Goal: Task Accomplishment & Management: Manage account settings

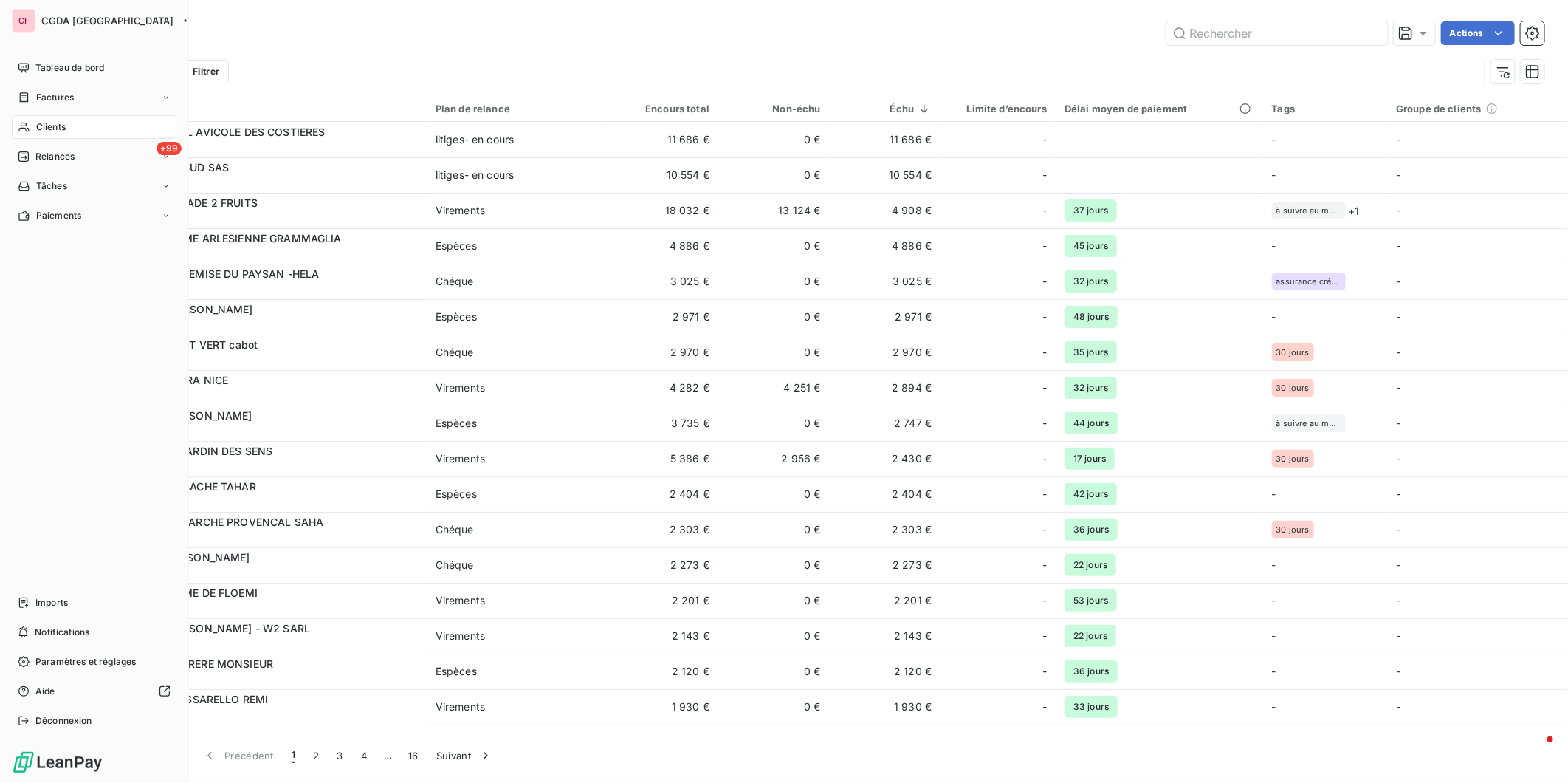
click at [27, 121] on icon at bounding box center [24, 127] width 13 height 12
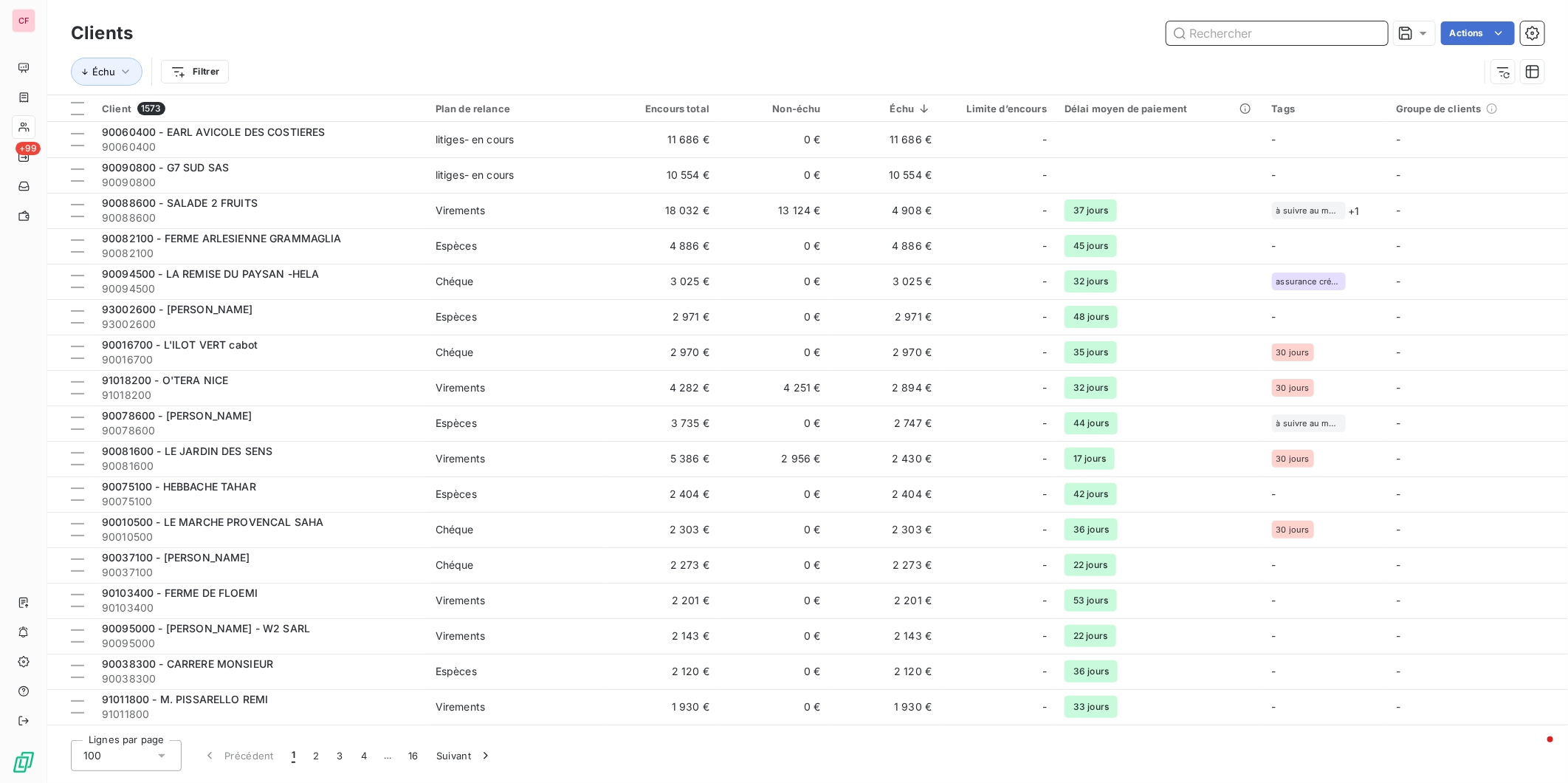
click at [1271, 28] on input "text" at bounding box center [1277, 33] width 221 height 24
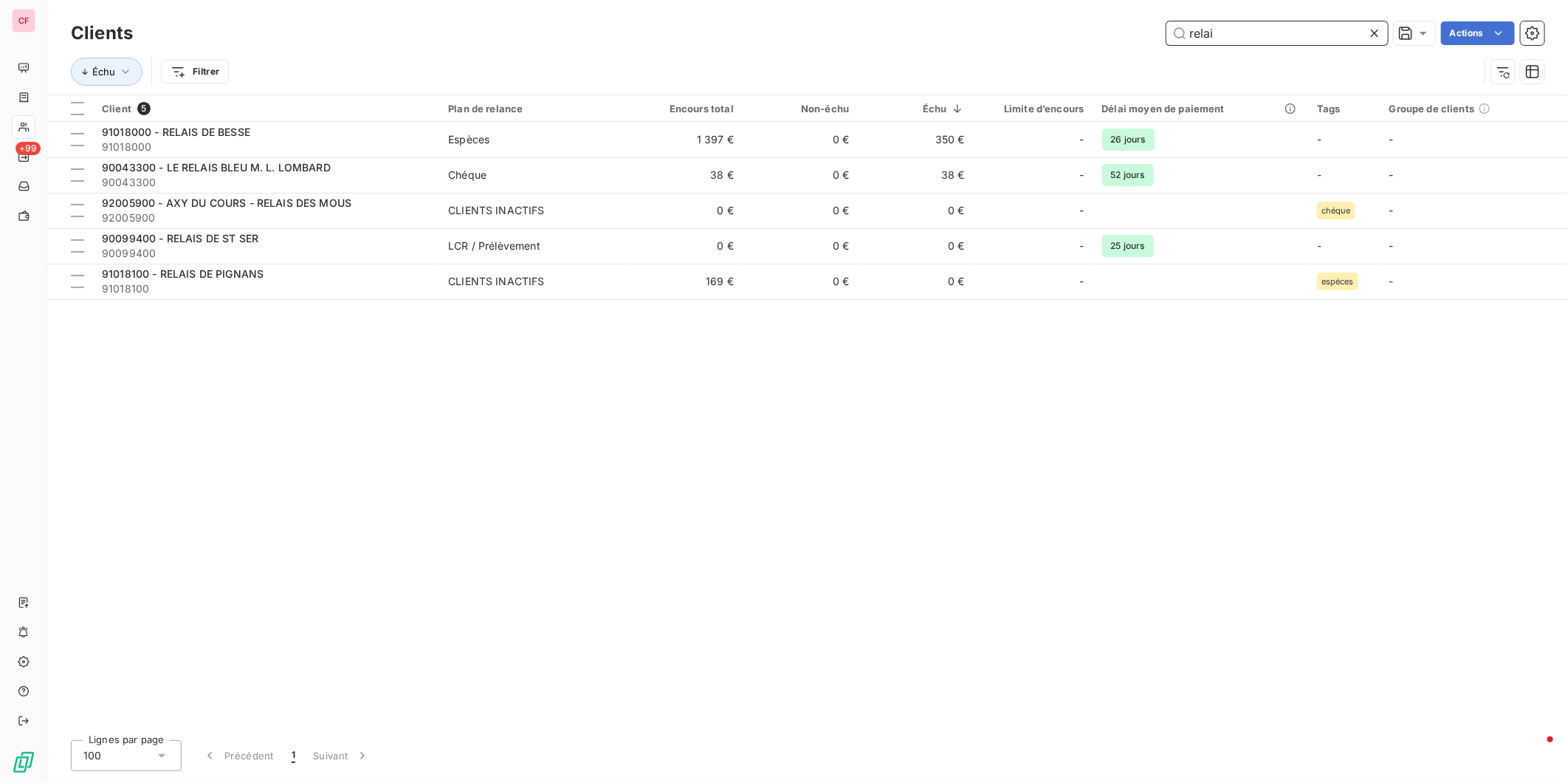
type input "relai"
click at [356, 181] on span "90043300" at bounding box center [266, 182] width 328 height 15
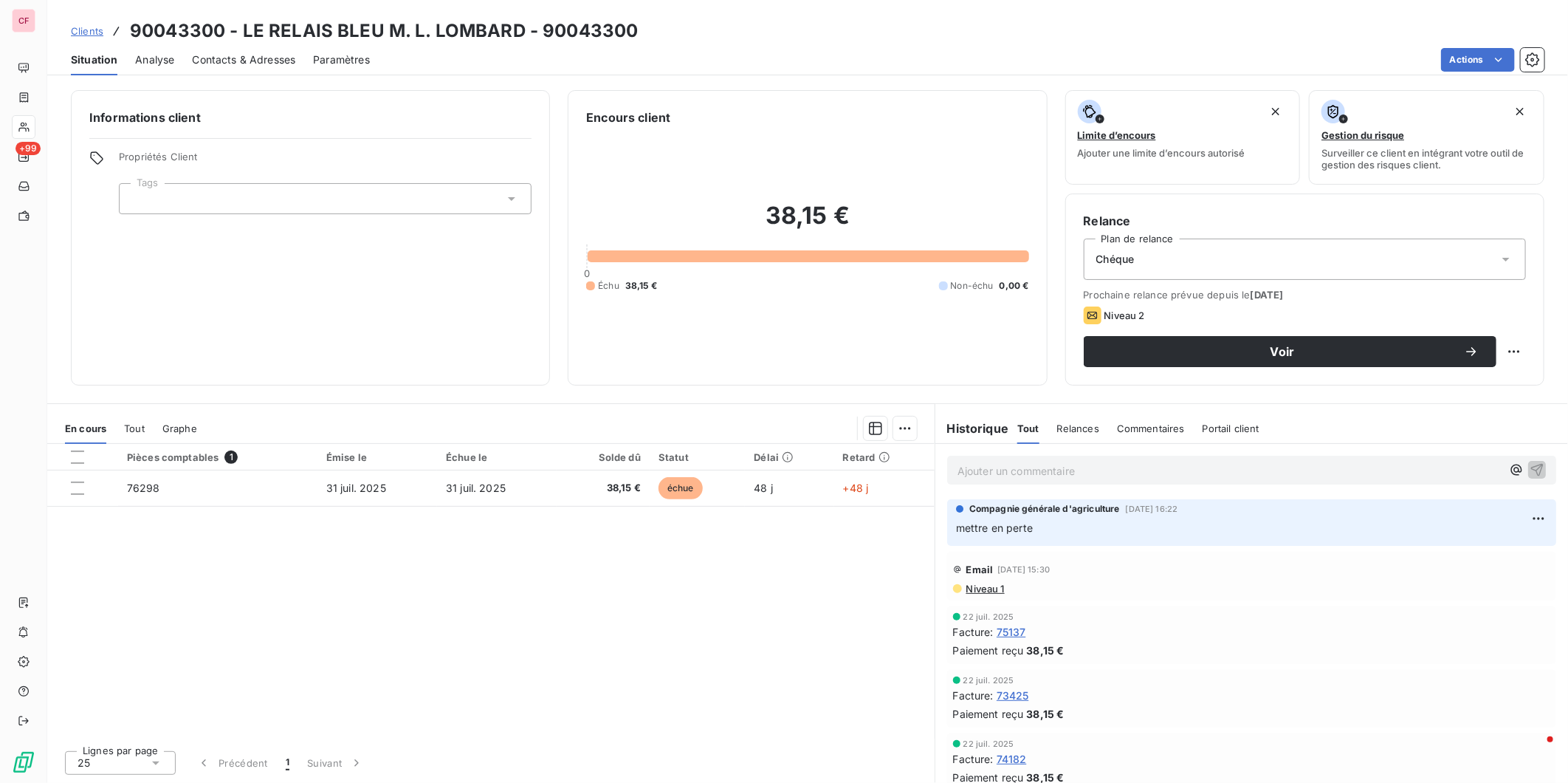
click at [462, 499] on td "31 juil. 2025" at bounding box center [496, 489] width 120 height 36
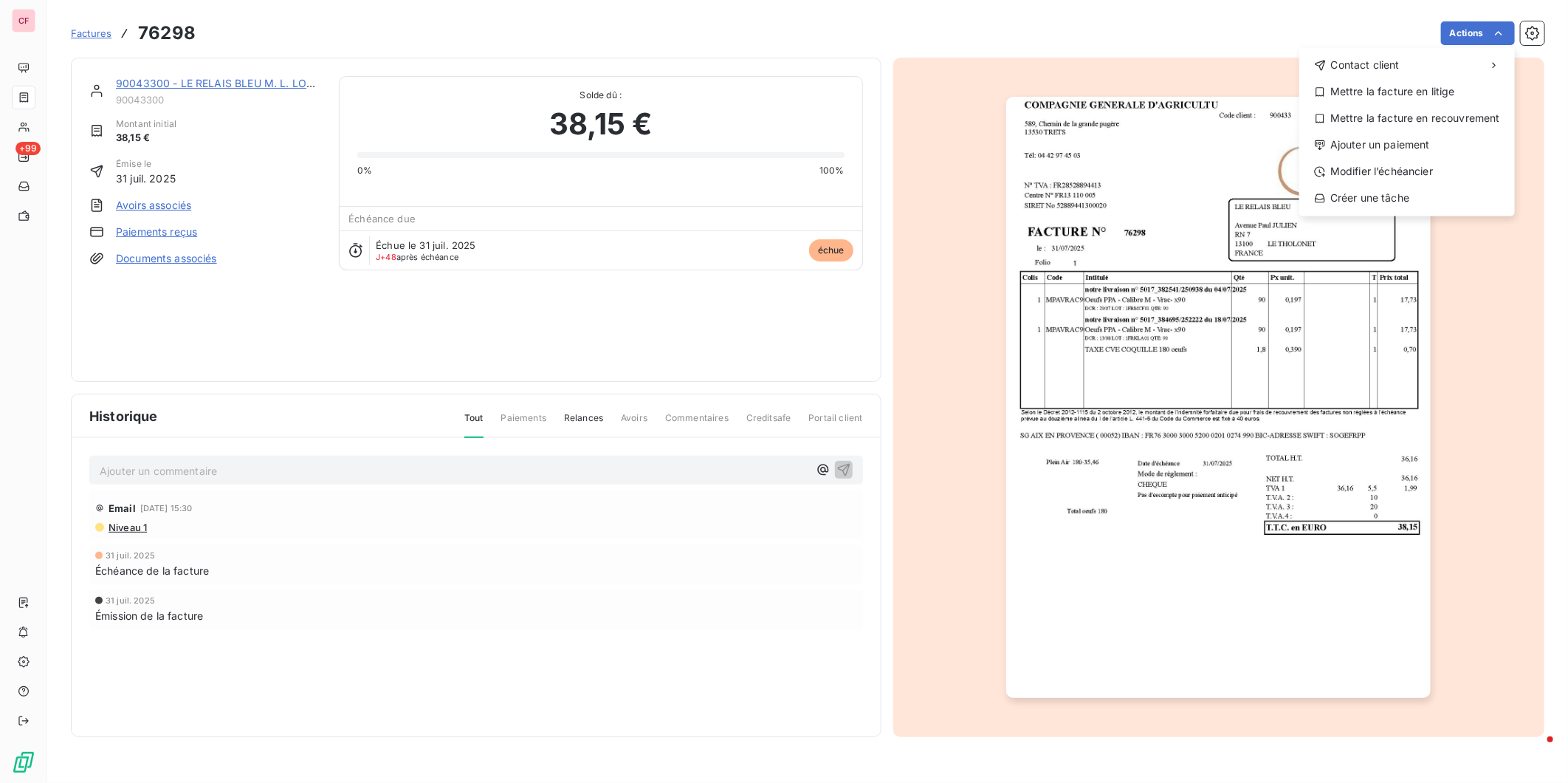
click at [1481, 36] on html "CF +99 Factures 76298 Actions Contact client Mettre la facture en litige Mettre…" at bounding box center [784, 391] width 1568 height 783
click at [1444, 97] on div "Mettre la facture en litige" at bounding box center [1407, 91] width 204 height 24
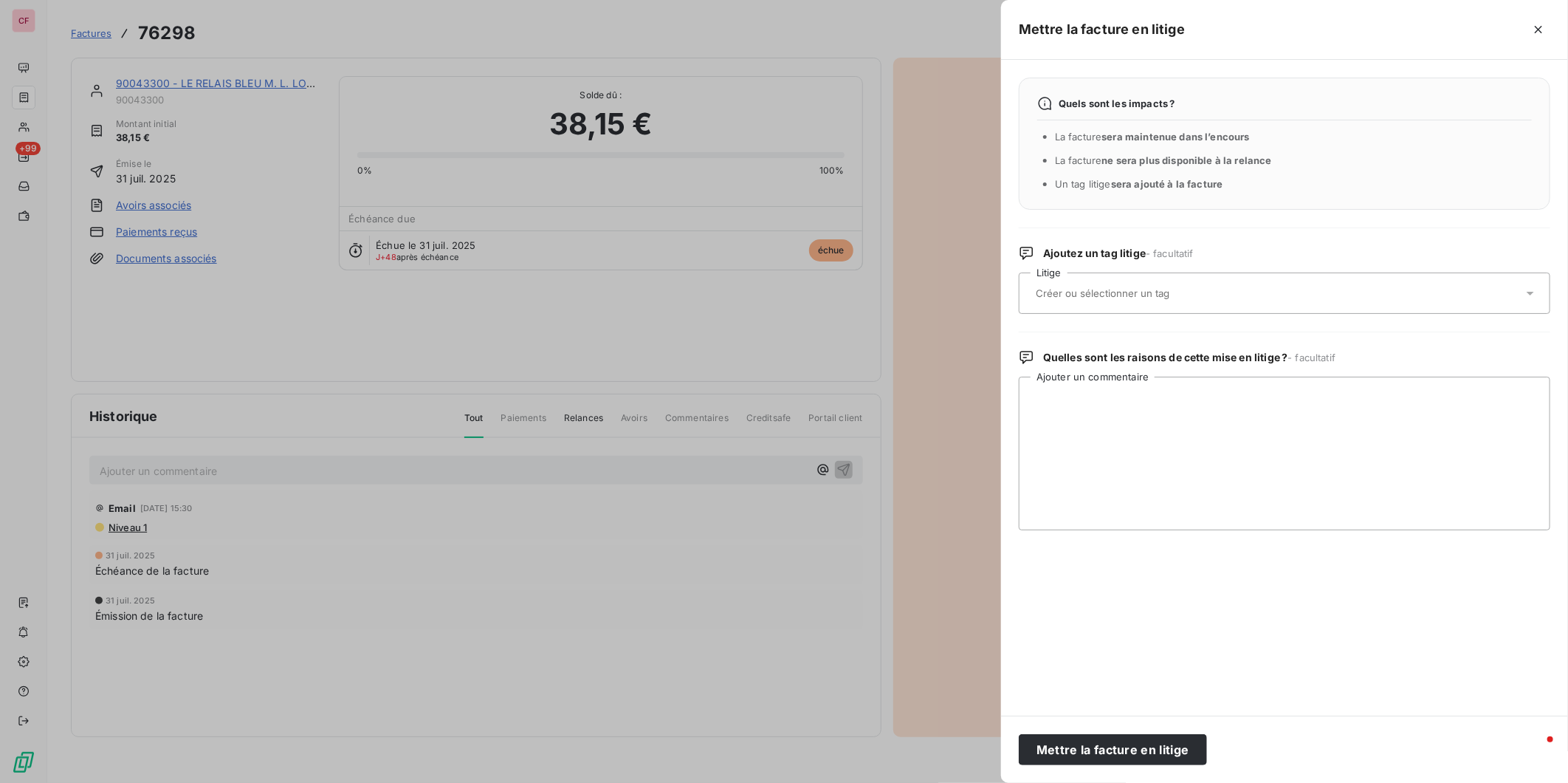
click at [1170, 751] on button "Mettre la facture en litige" at bounding box center [1112, 750] width 188 height 31
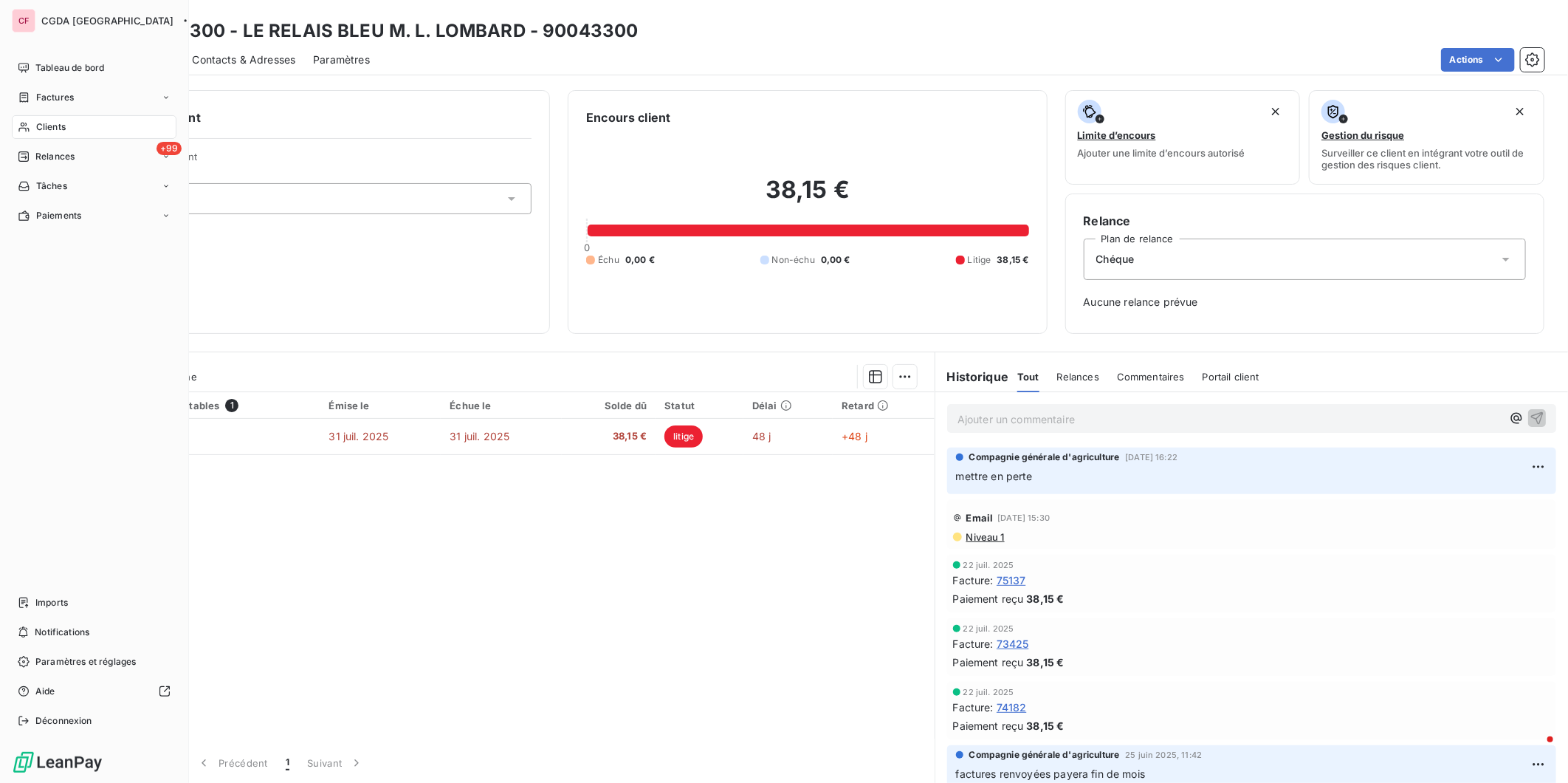
click at [37, 132] on span "Clients" at bounding box center [51, 127] width 30 height 13
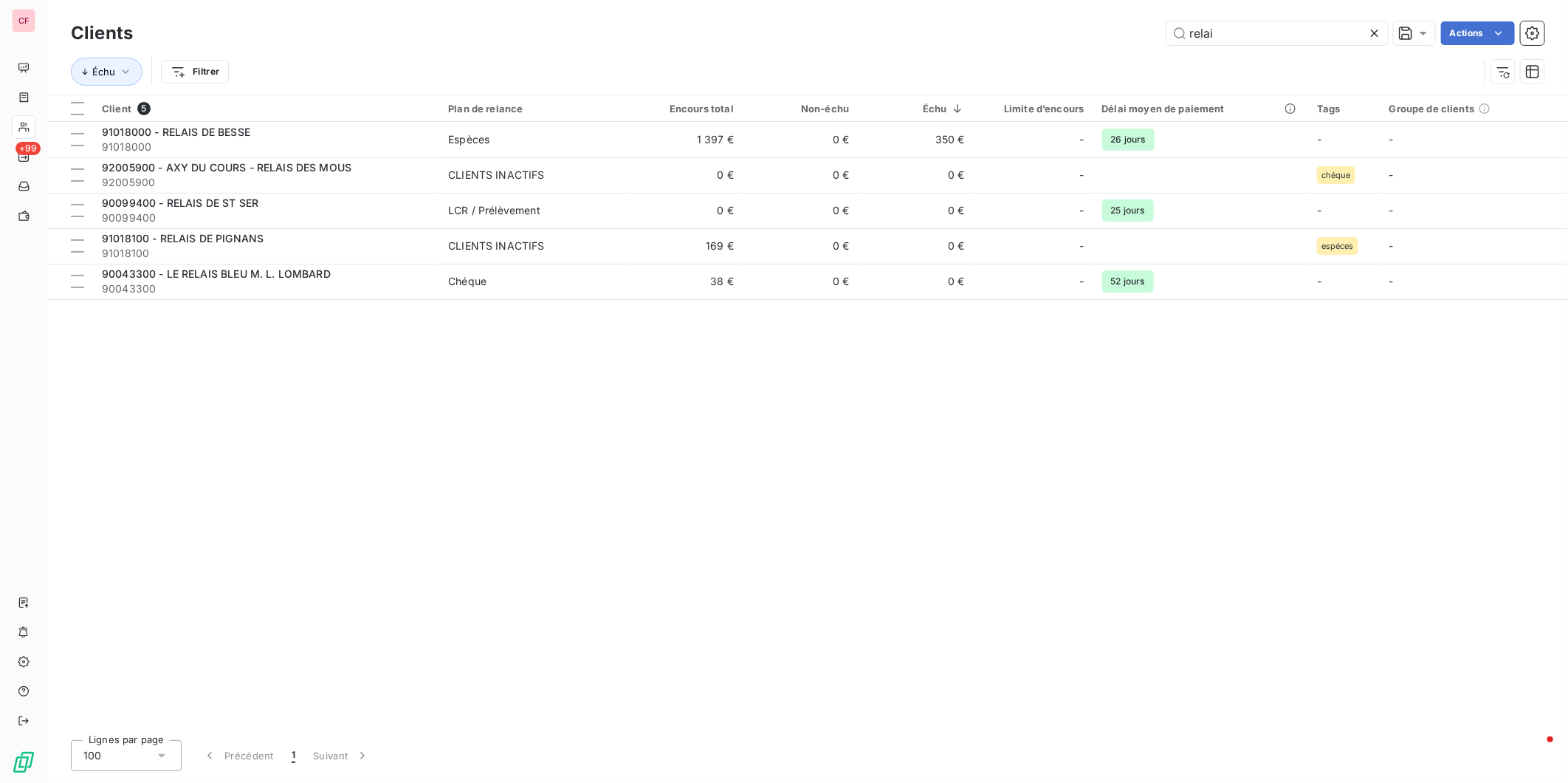
click at [1248, 25] on input "relai" at bounding box center [1277, 33] width 221 height 24
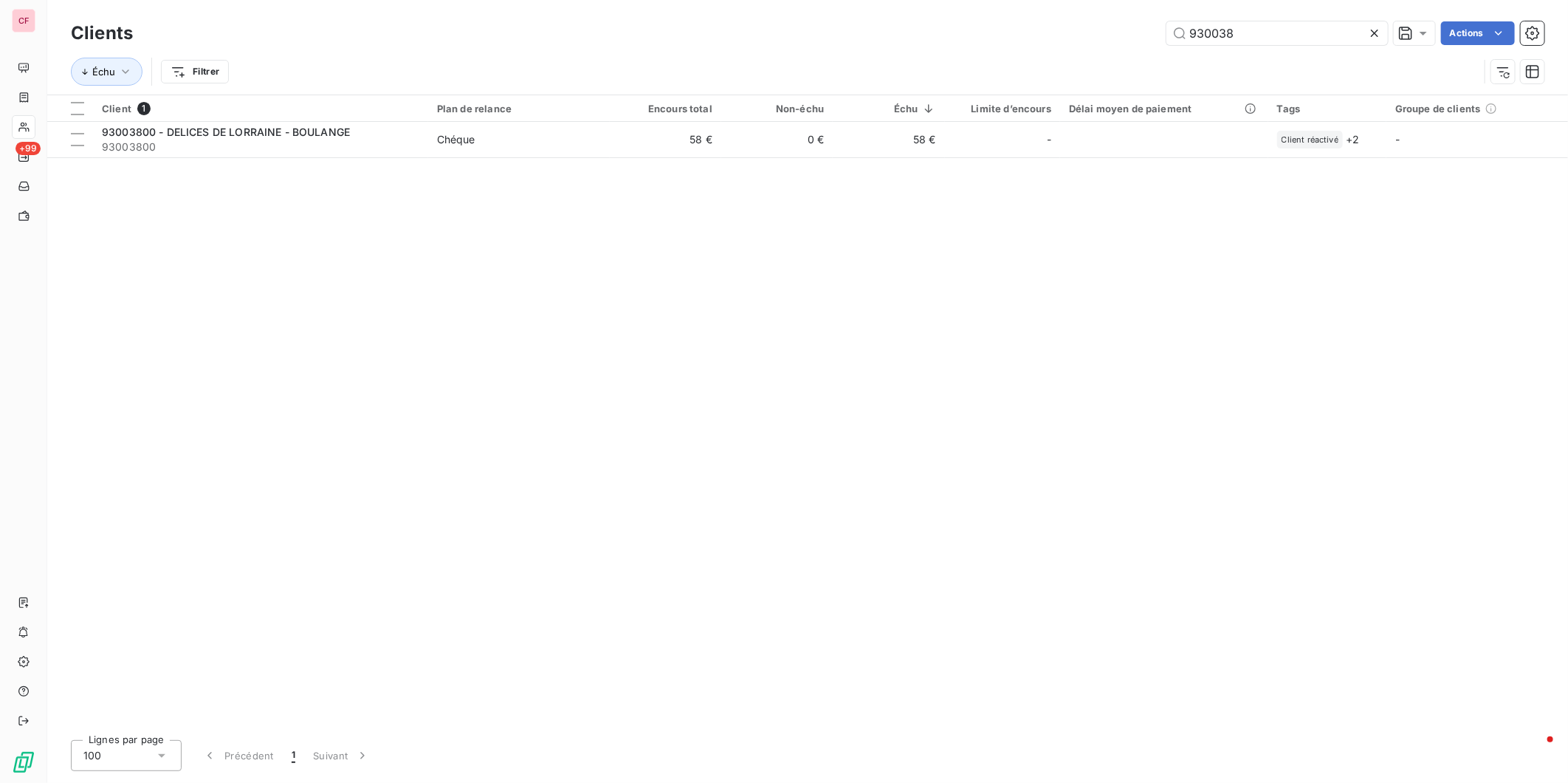
type input "930038"
click at [499, 136] on span "Chéque" at bounding box center [519, 140] width 164 height 15
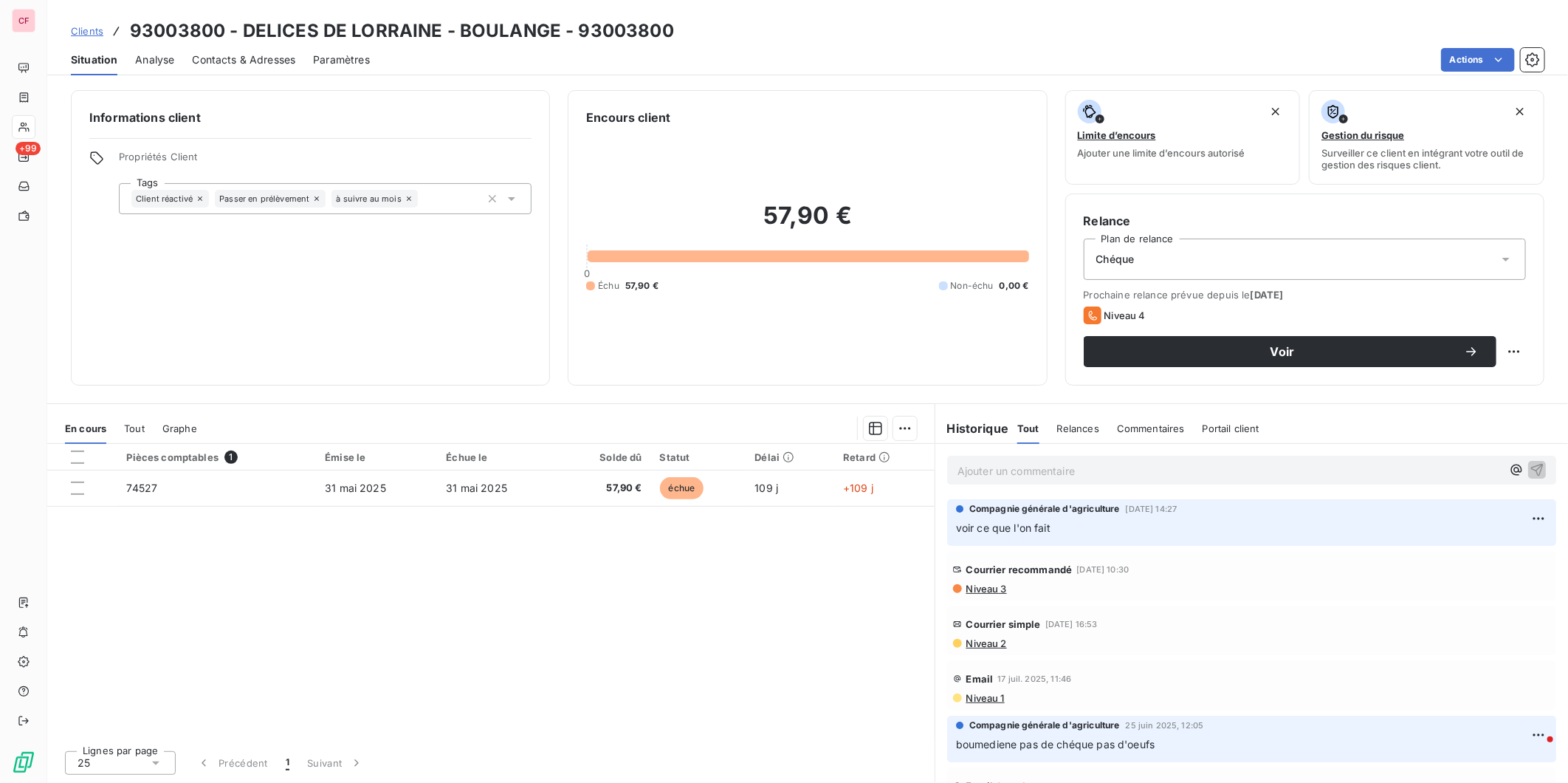
click at [987, 588] on span "Niveau 3" at bounding box center [986, 589] width 42 height 12
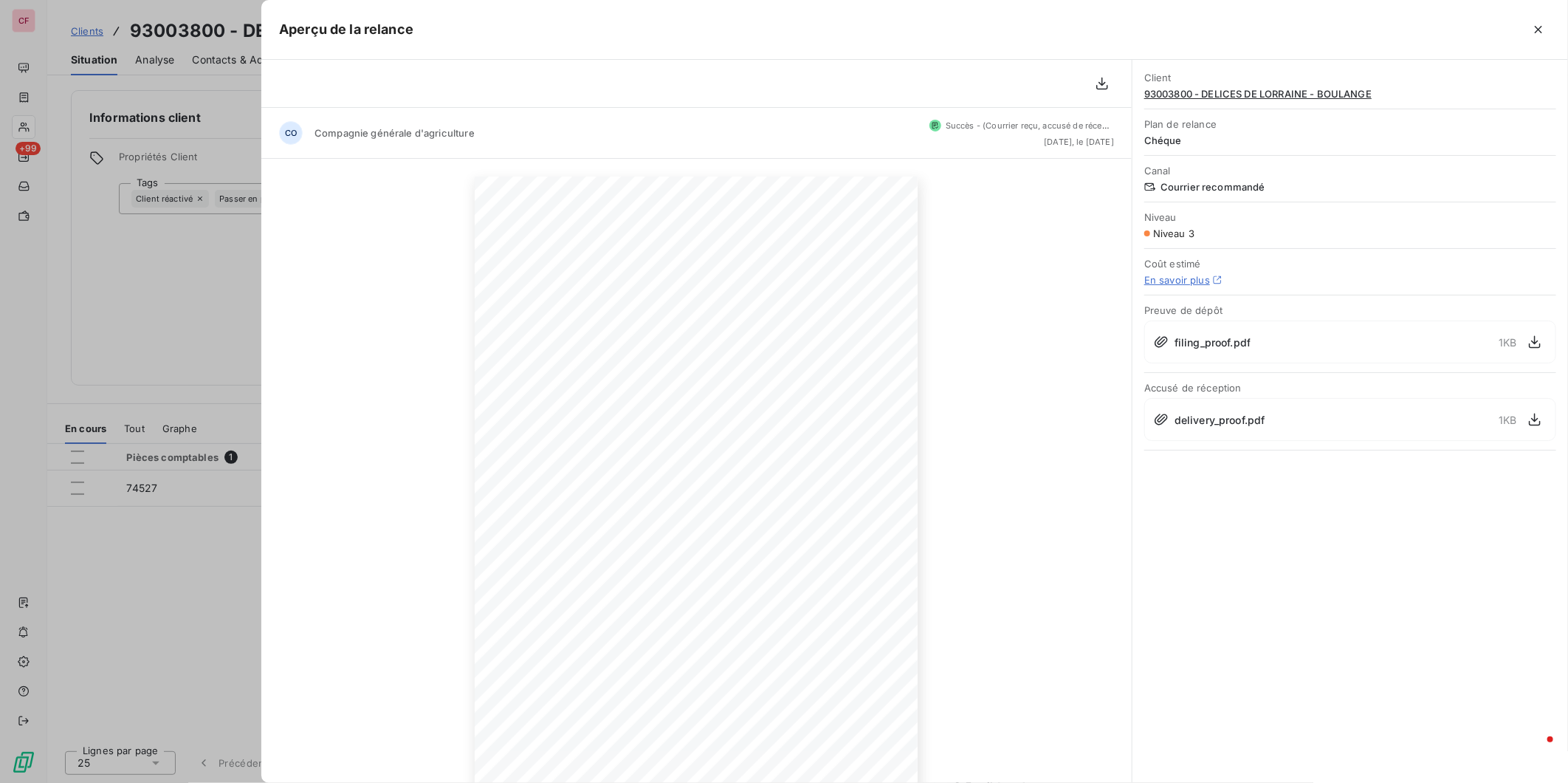
click at [959, 247] on div "[DATE] Objet : [CGDA France] Retard de paiement Monsieur [PERSON_NAME], Je me p…" at bounding box center [696, 490] width 870 height 663
click at [1545, 27] on icon "button" at bounding box center [1539, 30] width 15 height 15
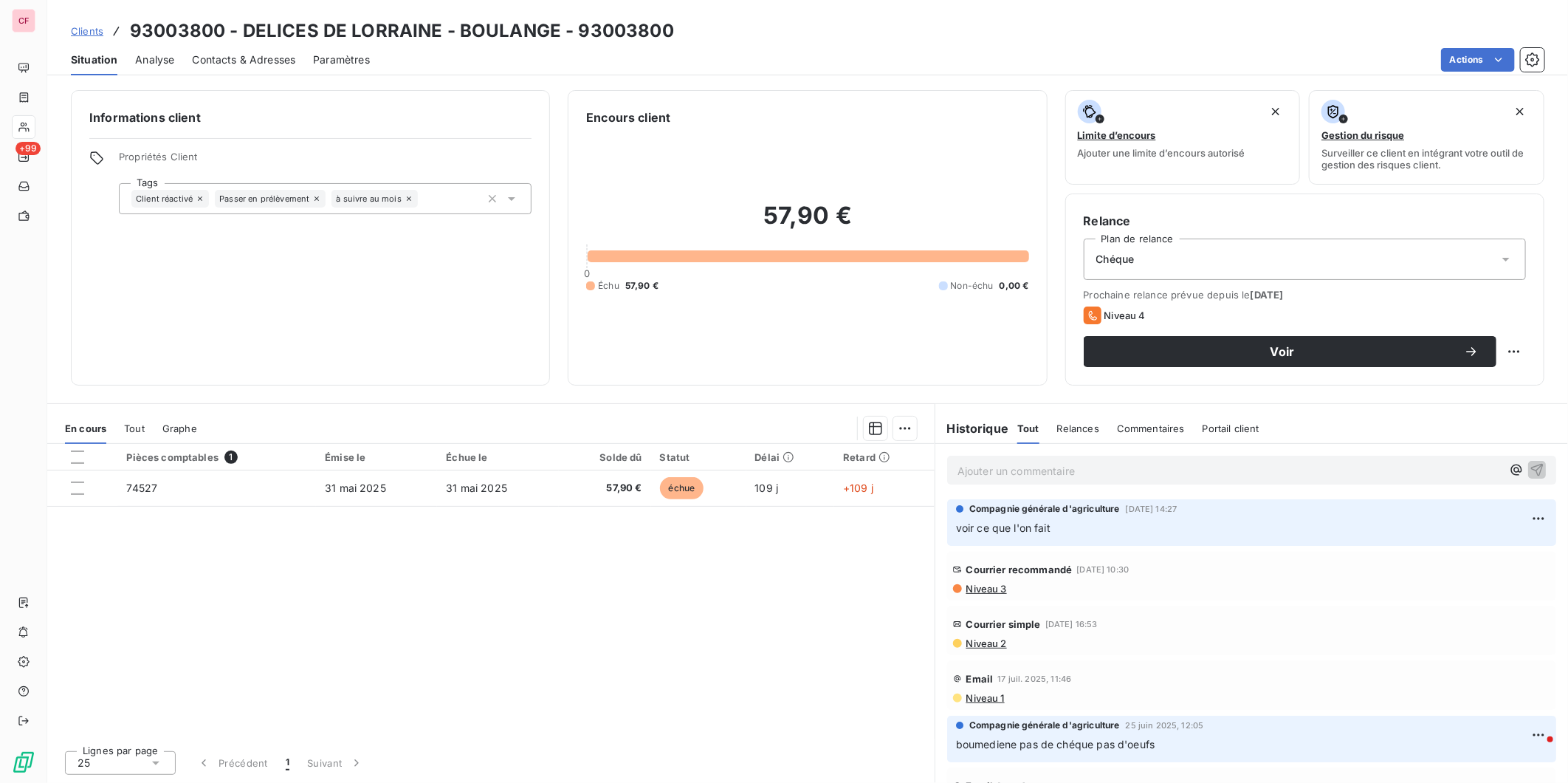
click at [1051, 474] on p "Ajouter un commentaire ﻿" at bounding box center [1230, 471] width 544 height 19
